Goal: Transaction & Acquisition: Purchase product/service

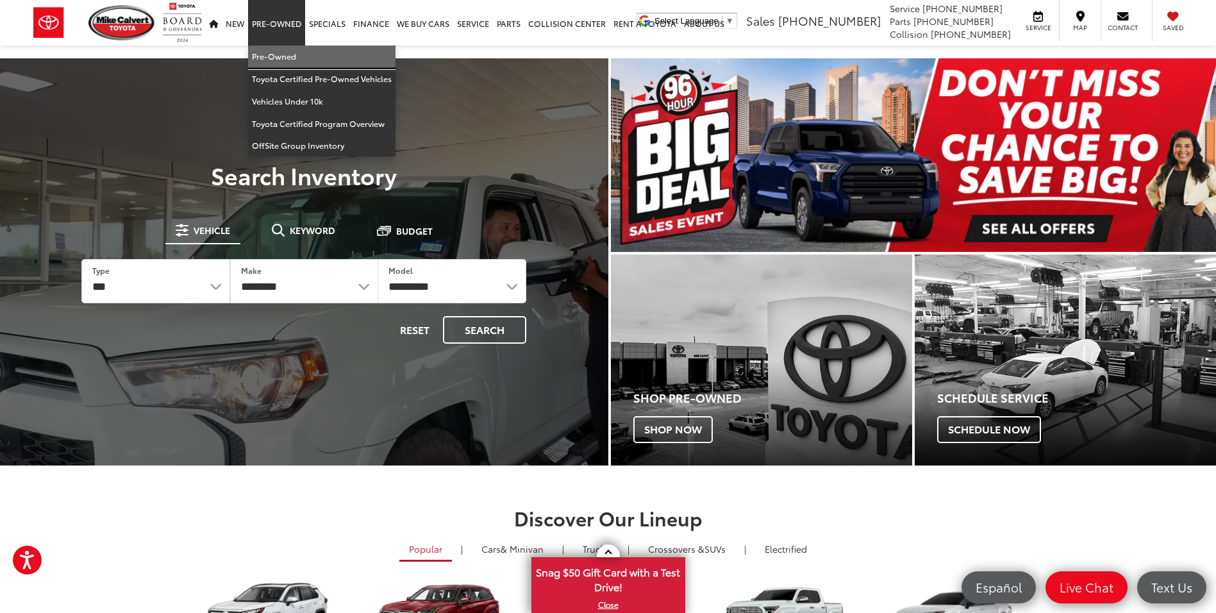
click at [276, 55] on link "Pre-Owned" at bounding box center [321, 57] width 147 height 22
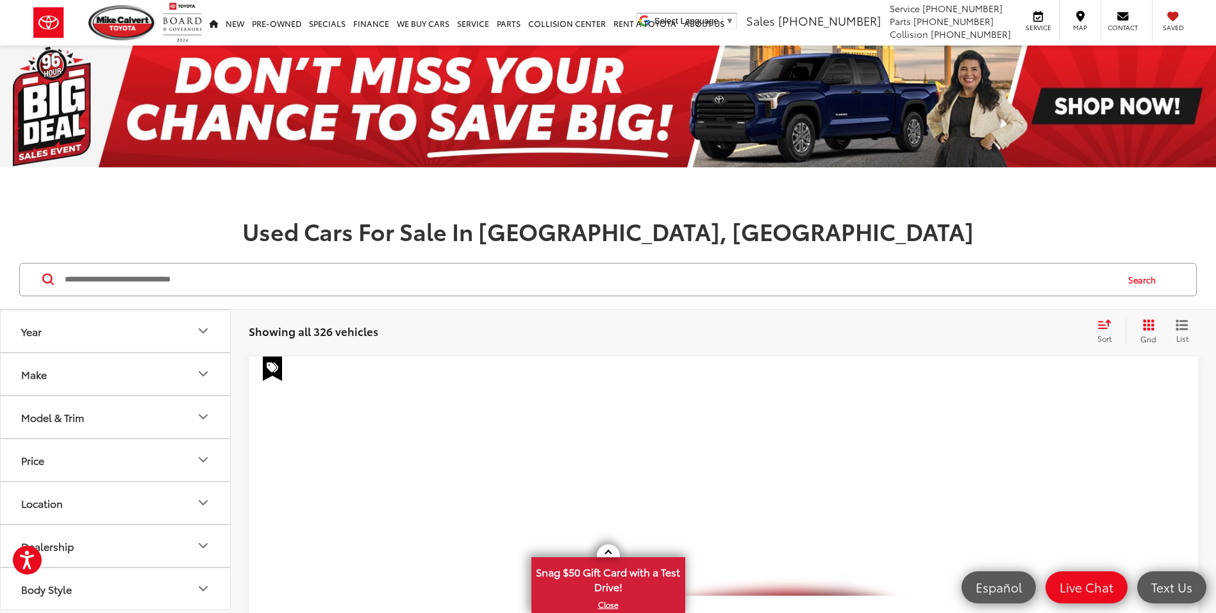
click at [117, 281] on input "Search by Make, Model, or Keyword" at bounding box center [589, 279] width 1053 height 31
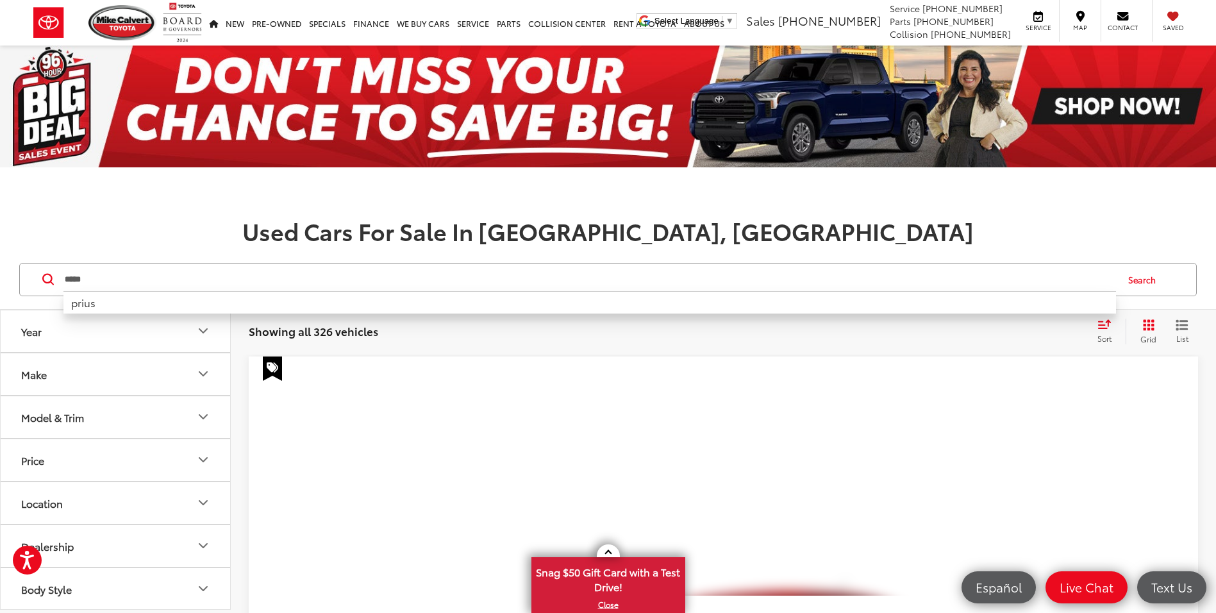
type input "*****"
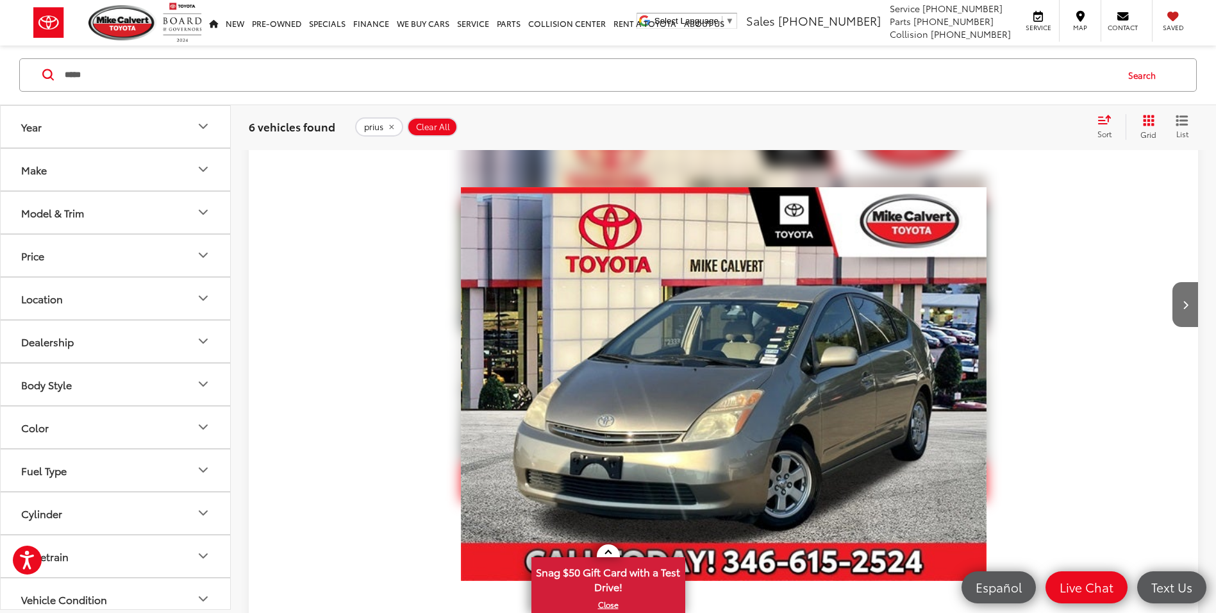
scroll to position [513, 0]
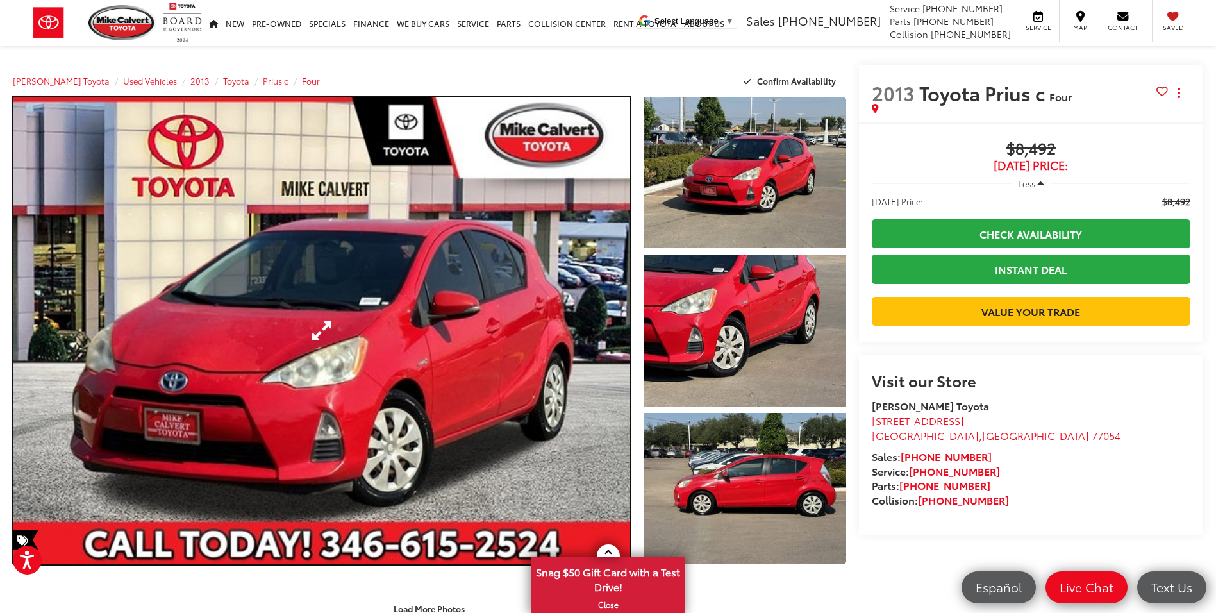
drag, startPoint x: 512, startPoint y: 301, endPoint x: 432, endPoint y: 303, distance: 80.2
click at [512, 301] on link "Expand Photo 0" at bounding box center [321, 330] width 617 height 467
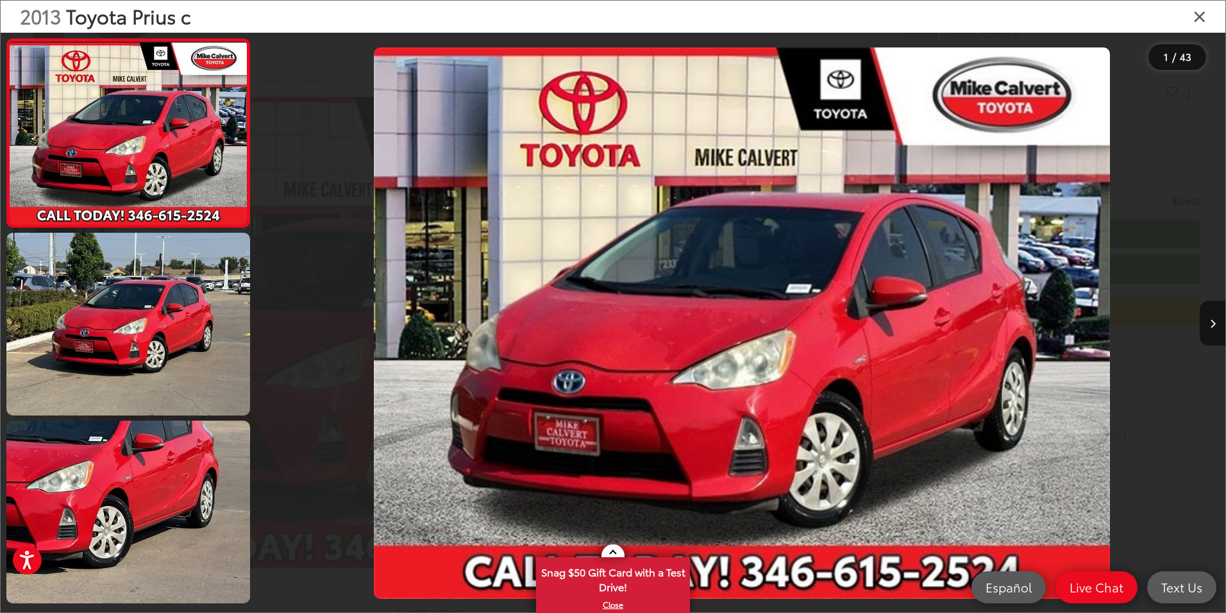
click at [1204, 21] on icon "Close gallery" at bounding box center [1199, 16] width 13 height 17
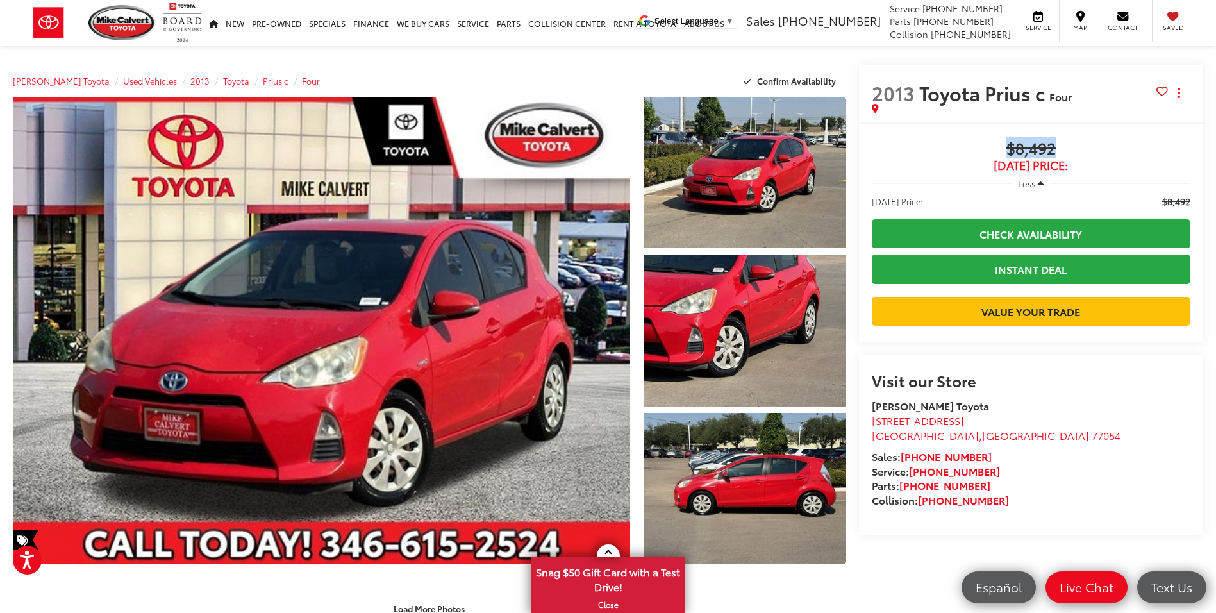
drag, startPoint x: 1005, startPoint y: 146, endPoint x: 1090, endPoint y: 146, distance: 84.6
click at [1090, 146] on span "$8,492" at bounding box center [1031, 149] width 319 height 19
copy span "$8,492"
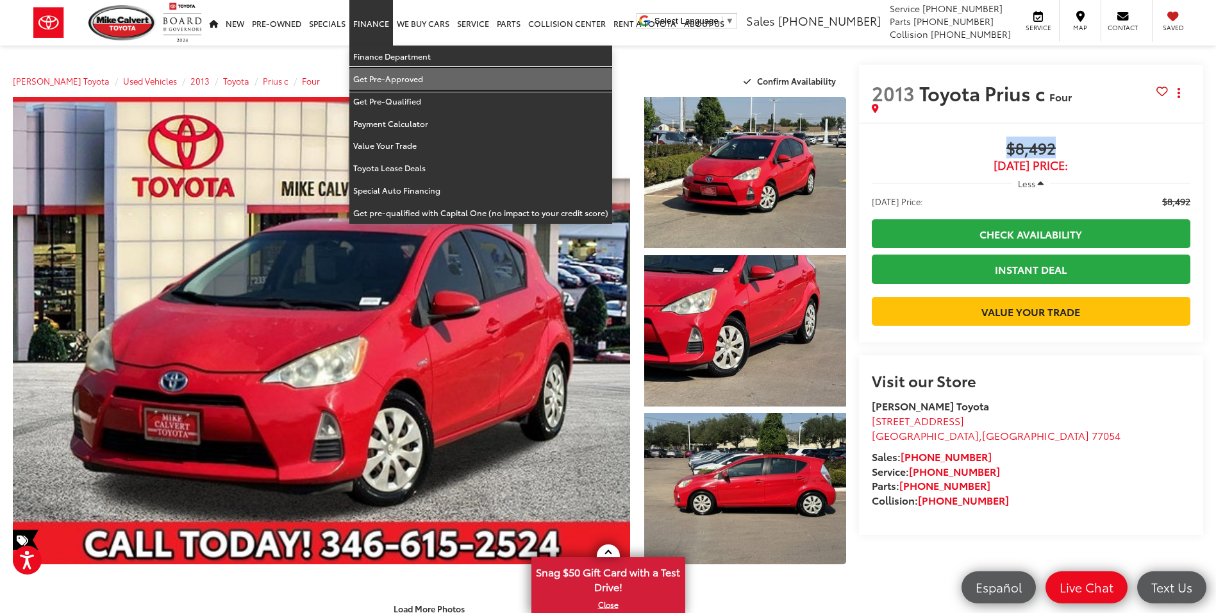
click at [405, 73] on link "Get Pre-Approved" at bounding box center [480, 79] width 263 height 22
